Goal: Task Accomplishment & Management: Complete application form

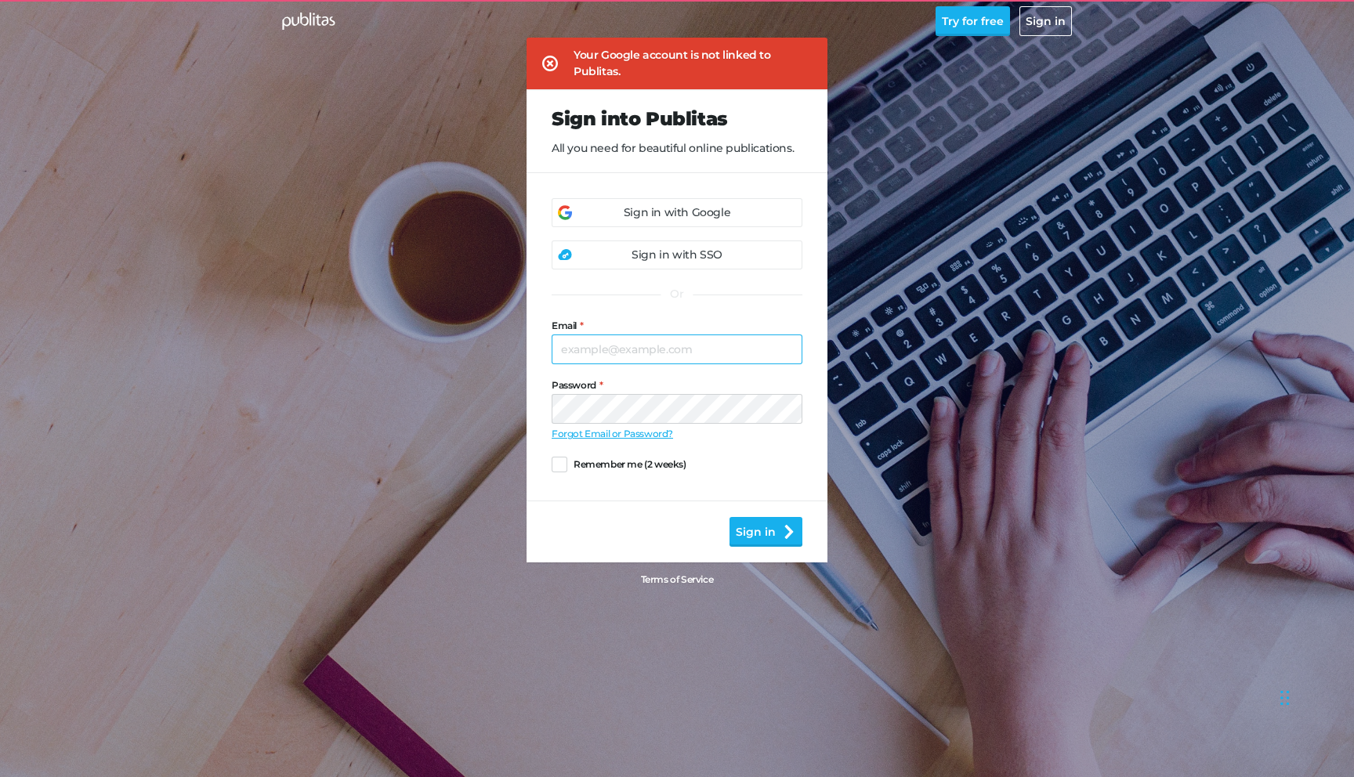
type input "[EMAIL_ADDRESS][DOMAIN_NAME]"
click at [691, 220] on div "Sign in with Google" at bounding box center [677, 213] width 107 height 16
type input "[EMAIL_ADDRESS][DOMAIN_NAME]"
click at [977, 23] on button "Try for free" at bounding box center [973, 21] width 74 height 30
